Goal: Information Seeking & Learning: Learn about a topic

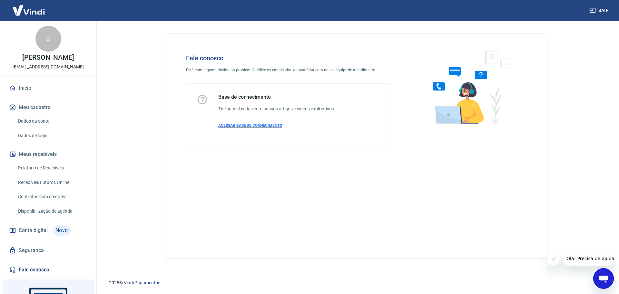
click at [272, 127] on span "ACESSAR BASE DE CONHECIMENTO" at bounding box center [250, 125] width 64 height 5
click at [235, 129] on div "Base de conhecimento Tire suas dúvidas com nossos artigos e vídeos explicativos…" at bounding box center [276, 116] width 117 height 45
click at [236, 127] on span "ACESSAR BASE DE CONHECIMENTO" at bounding box center [250, 125] width 64 height 5
